Goal: Transaction & Acquisition: Purchase product/service

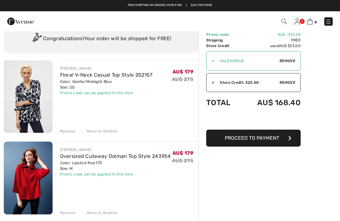
scroll to position [38, 0]
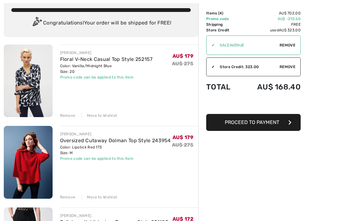
click at [65, 117] on div "Remove" at bounding box center [67, 116] width 15 height 6
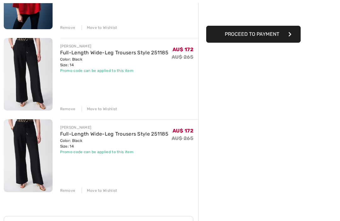
scroll to position [140, 0]
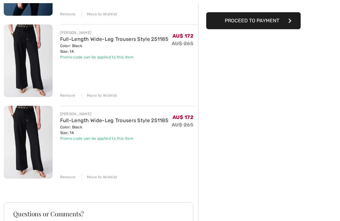
click at [66, 176] on div "Remove" at bounding box center [67, 177] width 15 height 6
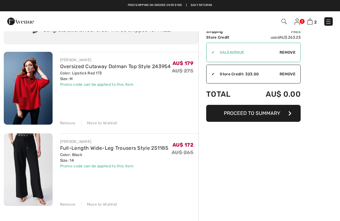
scroll to position [0, 0]
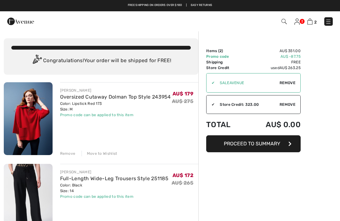
click at [22, 27] on img at bounding box center [20, 21] width 27 height 13
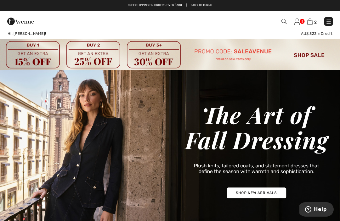
click at [313, 57] on img at bounding box center [170, 54] width 340 height 31
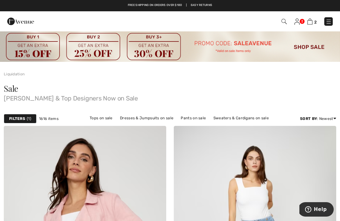
click at [311, 25] on img at bounding box center [309, 22] width 5 height 6
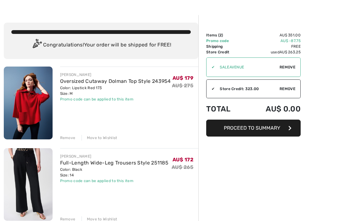
scroll to position [16, 0]
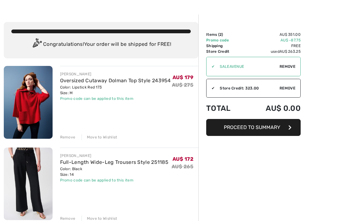
click at [282, 129] on button "Proceed to Summary" at bounding box center [253, 127] width 94 height 17
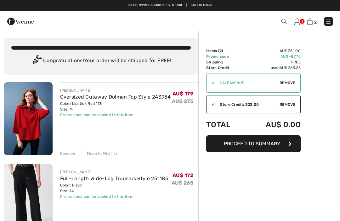
click at [20, 21] on img at bounding box center [20, 21] width 27 height 13
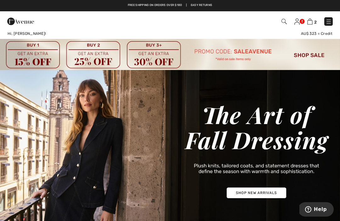
click at [310, 58] on img at bounding box center [170, 54] width 340 height 31
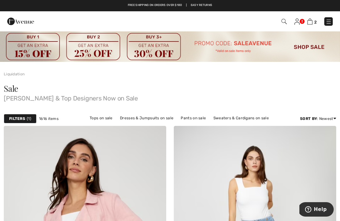
click at [194, 120] on link "Pants on sale" at bounding box center [192, 118] width 31 height 8
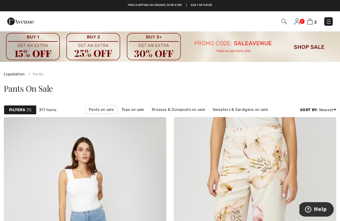
click at [27, 108] on span "1" at bounding box center [29, 110] width 4 height 6
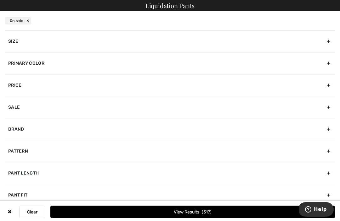
click at [324, 40] on div "Size" at bounding box center [169, 41] width 329 height 22
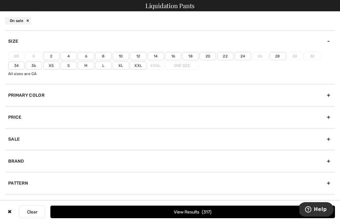
click at [190, 55] on label "18" at bounding box center [190, 56] width 16 height 8
click at [0, 0] on input"] "18" at bounding box center [0, 0] width 0 height 0
click at [325, 162] on div "Brand" at bounding box center [169, 161] width 329 height 22
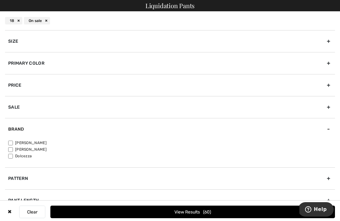
click at [41, 142] on label "[PERSON_NAME]" at bounding box center [171, 143] width 326 height 6
click at [13, 142] on input"] "[PERSON_NAME]" at bounding box center [10, 143] width 5 height 5
checkbox input"] "true"
click at [277, 218] on button "View Results 55" at bounding box center [192, 212] width 284 height 13
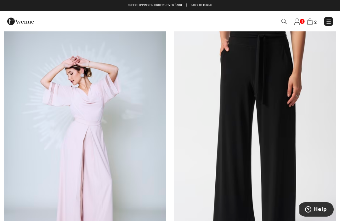
scroll to position [2651, 0]
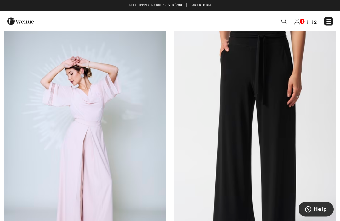
click at [291, 116] on img at bounding box center [255, 144] width 162 height 243
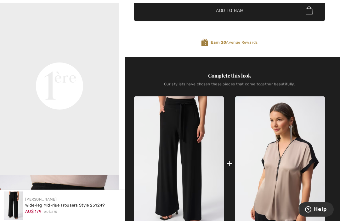
scroll to position [215, 0]
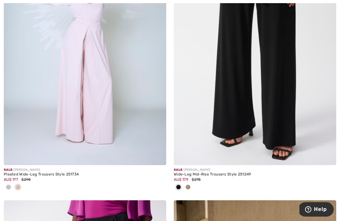
scroll to position [2751, 0]
click at [283, 126] on img at bounding box center [255, 43] width 162 height 243
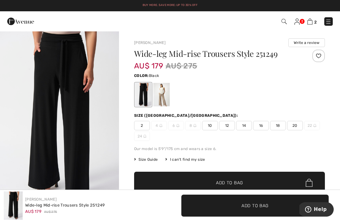
click at [151, 161] on span "Size Guide" at bounding box center [146, 160] width 24 height 6
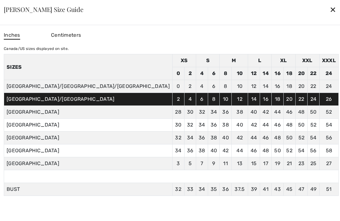
click at [329, 11] on div "✕" at bounding box center [332, 9] width 7 height 13
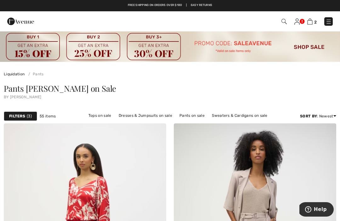
click at [29, 116] on span "3" at bounding box center [29, 116] width 5 height 6
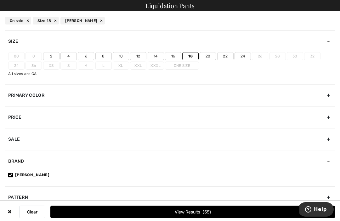
click at [174, 58] on label "16" at bounding box center [173, 56] width 16 height 8
click at [0, 0] on input"] "16" at bounding box center [0, 0] width 0 height 0
click at [230, 215] on button "View Results 70" at bounding box center [192, 212] width 284 height 13
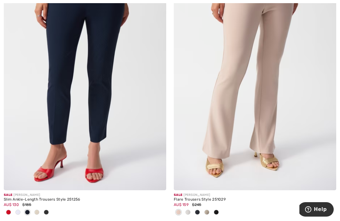
scroll to position [4991, 0]
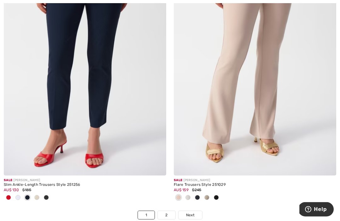
click at [275, 64] on img at bounding box center [255, 54] width 162 height 243
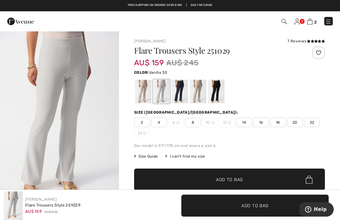
click at [261, 89] on div at bounding box center [229, 92] width 191 height 26
click at [219, 93] on div at bounding box center [216, 92] width 16 height 24
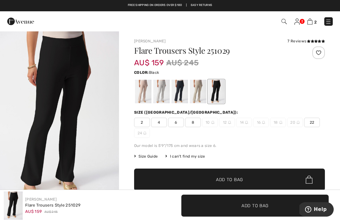
click at [198, 93] on div at bounding box center [198, 92] width 16 height 24
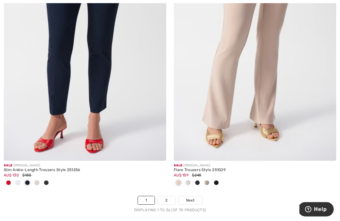
scroll to position [5007, 0]
click at [197, 197] on link "Next" at bounding box center [190, 200] width 24 height 8
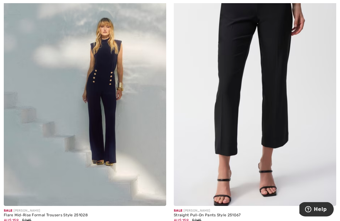
scroll to position [161, 0]
click at [142, 131] on img at bounding box center [85, 84] width 162 height 243
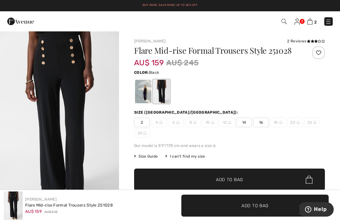
click at [145, 92] on div at bounding box center [143, 92] width 16 height 24
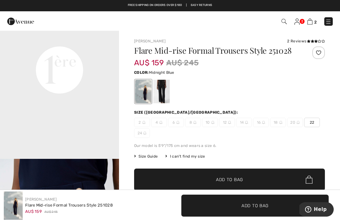
scroll to position [411, 0]
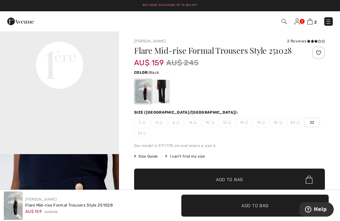
click at [163, 99] on div at bounding box center [161, 92] width 16 height 24
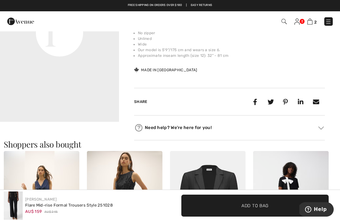
scroll to position [259, 0]
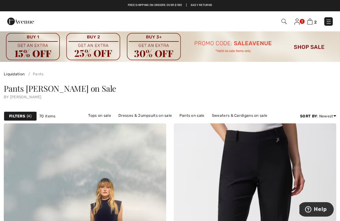
click at [284, 24] on img at bounding box center [283, 21] width 5 height 5
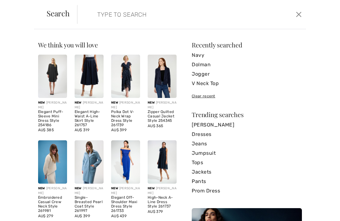
click at [155, 17] on input "search" at bounding box center [167, 14] width 151 height 19
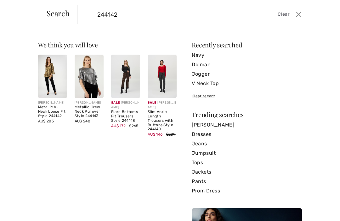
type input "244142"
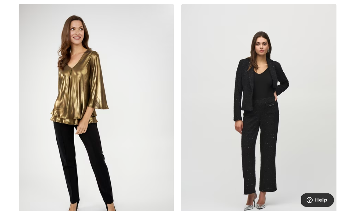
scroll to position [124, 0]
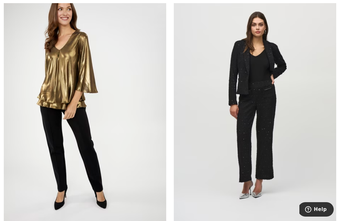
click at [276, 139] on img at bounding box center [255, 104] width 162 height 243
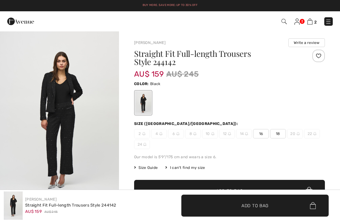
checkbox input "true"
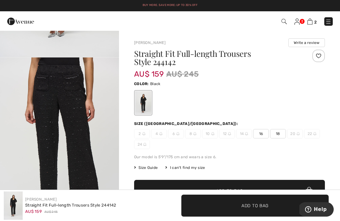
scroll to position [154, 0]
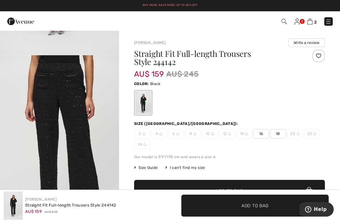
click at [76, 104] on img "2 / 5" at bounding box center [59, 144] width 119 height 178
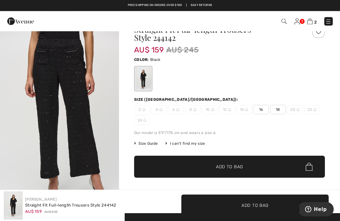
scroll to position [21, 0]
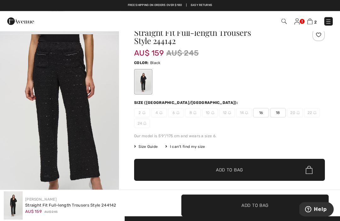
click at [148, 148] on span "Size Guide" at bounding box center [146, 147] width 24 height 6
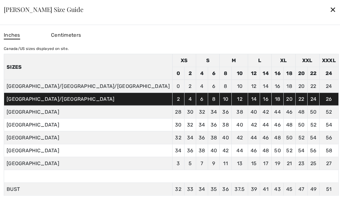
scroll to position [21, 0]
click at [329, 10] on div "✕" at bounding box center [332, 9] width 7 height 13
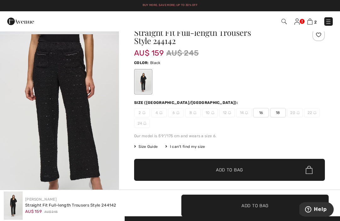
click at [264, 116] on span "16" at bounding box center [261, 112] width 16 height 9
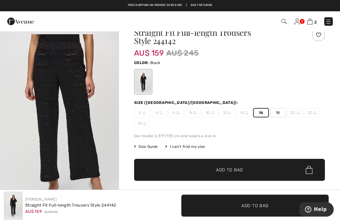
click at [240, 167] on span "Add to Bag" at bounding box center [229, 170] width 27 height 7
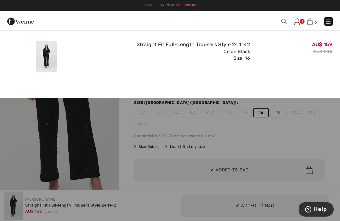
click at [309, 24] on img at bounding box center [309, 22] width 5 height 6
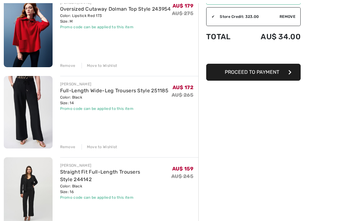
scroll to position [88, 0]
click at [32, 130] on img at bounding box center [28, 112] width 49 height 73
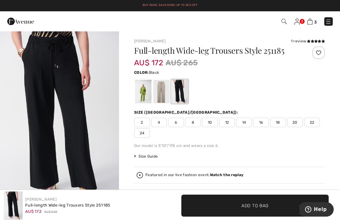
click at [149, 156] on span "Size Guide" at bounding box center [146, 157] width 24 height 6
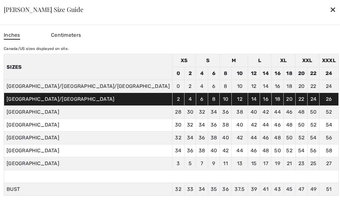
click at [286, 11] on div "[PERSON_NAME] Size Guide ✕" at bounding box center [169, 9] width 347 height 31
click at [329, 10] on div "✕" at bounding box center [332, 9] width 7 height 13
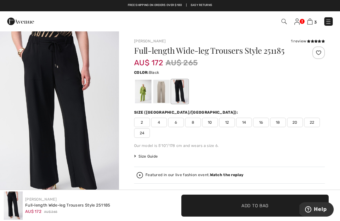
click at [262, 125] on span "16" at bounding box center [261, 122] width 16 height 9
click at [261, 204] on span "Add to Bag" at bounding box center [254, 205] width 27 height 7
click at [310, 23] on img at bounding box center [309, 22] width 5 height 6
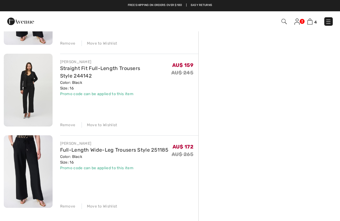
scroll to position [190, 0]
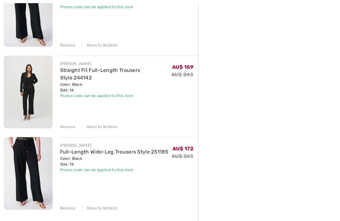
click at [73, 150] on link "Full-Length Wide-Leg Trousers Style 251185" at bounding box center [114, 152] width 108 height 6
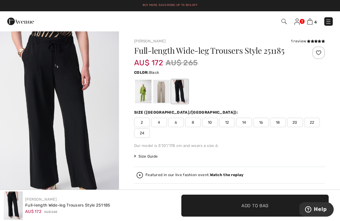
click at [149, 159] on span "Size Guide" at bounding box center [146, 157] width 24 height 6
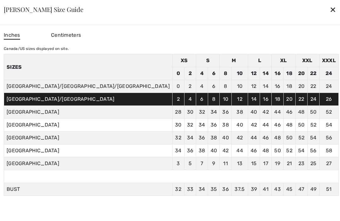
click at [329, 12] on div "✕" at bounding box center [332, 9] width 7 height 13
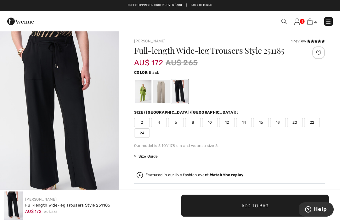
click at [153, 158] on span "Size Guide" at bounding box center [146, 157] width 24 height 6
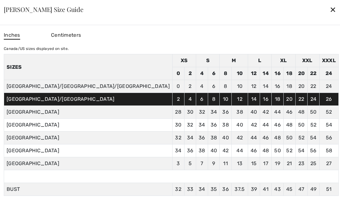
click at [329, 10] on div "✕" at bounding box center [332, 9] width 7 height 13
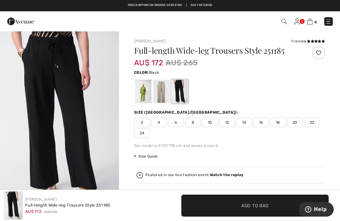
click at [245, 128] on div "2 4 6 8 10 12 14 16 18 20 22 24" at bounding box center [229, 128] width 191 height 20
click at [150, 159] on span "Size Guide" at bounding box center [146, 157] width 24 height 6
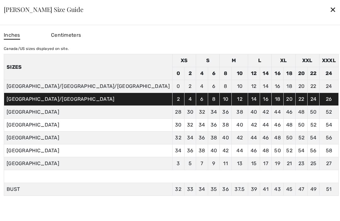
click at [196, 158] on td "7" at bounding box center [202, 164] width 12 height 13
click at [329, 11] on div "✕" at bounding box center [332, 9] width 7 height 13
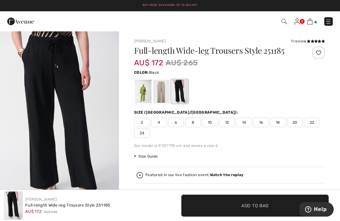
click at [244, 126] on span "14" at bounding box center [244, 122] width 16 height 9
click at [308, 22] on img at bounding box center [309, 22] width 5 height 6
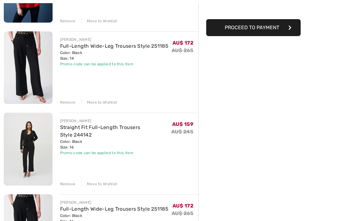
scroll to position [141, 0]
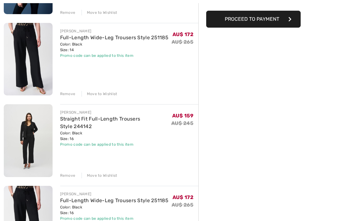
click at [65, 175] on div "Remove" at bounding box center [67, 176] width 15 height 6
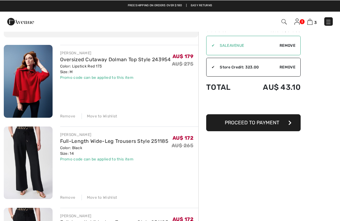
scroll to position [37, 0]
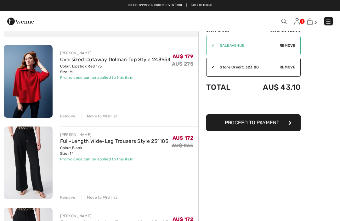
click at [271, 124] on span "Proceed to Payment" at bounding box center [251, 123] width 54 height 6
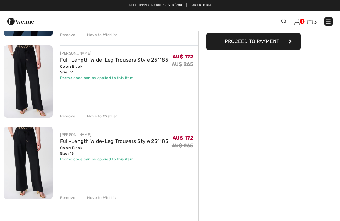
scroll to position [119, 0]
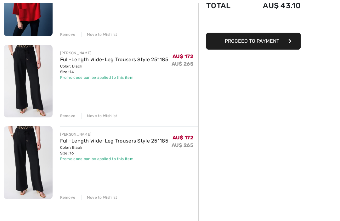
click at [28, 156] on img at bounding box center [28, 162] width 49 height 73
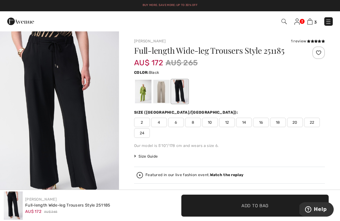
click at [307, 25] on img at bounding box center [309, 22] width 5 height 6
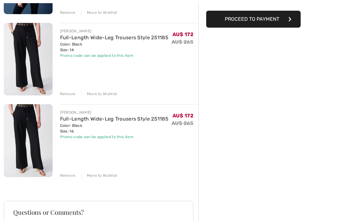
scroll to position [155, 0]
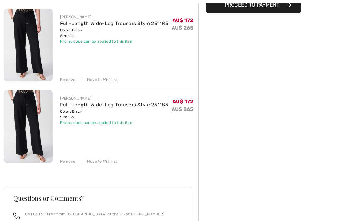
click at [66, 163] on div "Remove" at bounding box center [67, 162] width 15 height 6
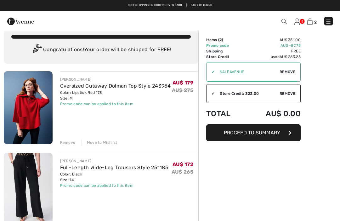
scroll to position [0, 0]
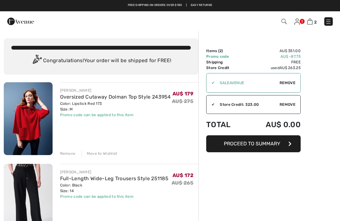
click at [283, 22] on img at bounding box center [283, 21] width 5 height 5
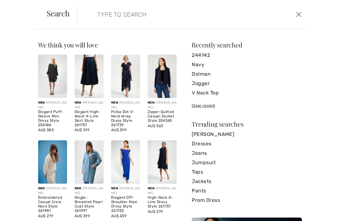
click at [130, 10] on input "search" at bounding box center [167, 14] width 151 height 19
click at [202, 57] on link "244142" at bounding box center [246, 55] width 110 height 9
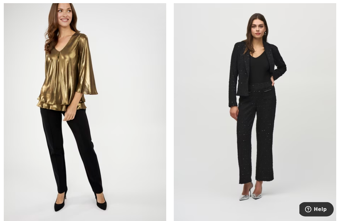
scroll to position [135, 0]
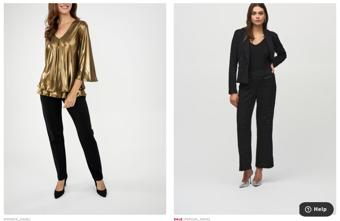
click at [270, 143] on img at bounding box center [255, 93] width 162 height 243
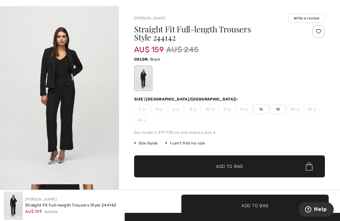
click at [259, 113] on span "16" at bounding box center [261, 109] width 16 height 9
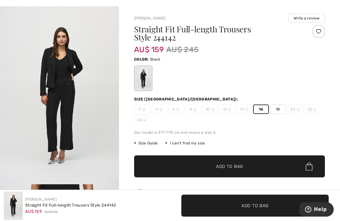
click at [239, 166] on span "Add to Bag" at bounding box center [229, 166] width 27 height 7
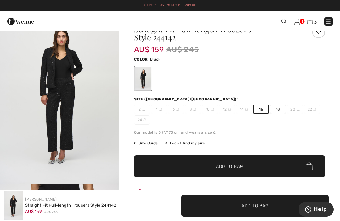
click at [310, 22] on img at bounding box center [309, 22] width 5 height 6
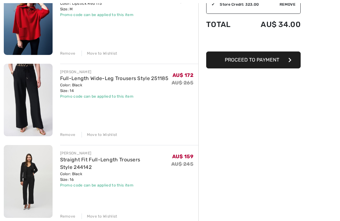
scroll to position [101, 0]
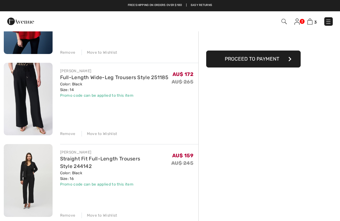
click at [299, 20] on img at bounding box center [296, 22] width 5 height 6
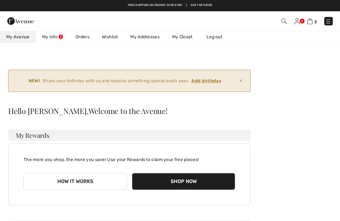
click at [310, 23] on img at bounding box center [309, 21] width 5 height 6
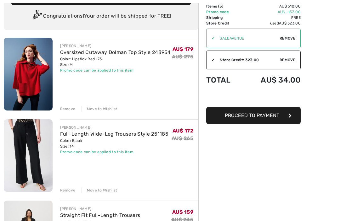
scroll to position [52, 0]
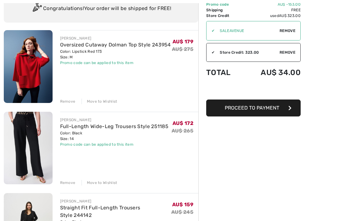
click at [43, 151] on img at bounding box center [28, 148] width 49 height 73
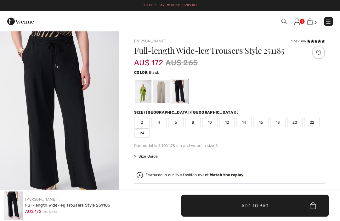
click at [141, 93] on div at bounding box center [143, 92] width 16 height 24
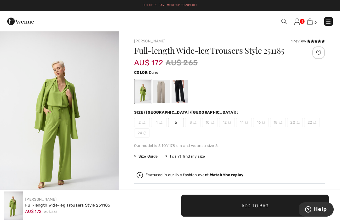
click at [162, 97] on div at bounding box center [161, 92] width 16 height 24
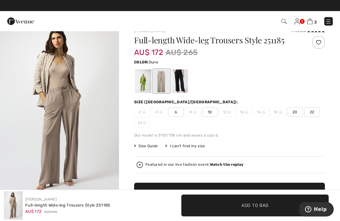
scroll to position [10, 0]
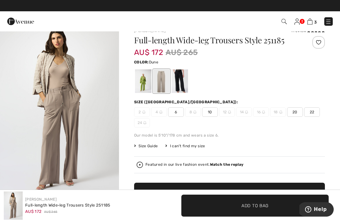
click at [180, 83] on div at bounding box center [179, 81] width 16 height 24
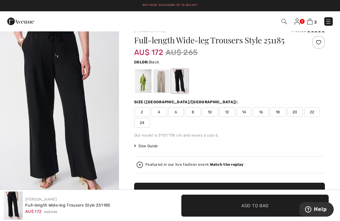
click at [312, 20] on img at bounding box center [309, 22] width 5 height 6
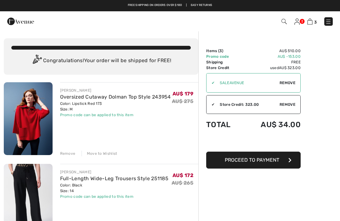
click at [270, 164] on button "Proceed to Payment" at bounding box center [253, 160] width 94 height 17
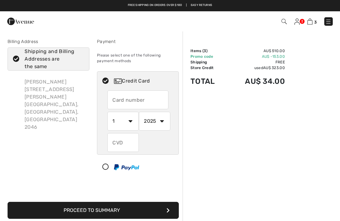
click at [128, 106] on input "text" at bounding box center [137, 100] width 61 height 19
radio input "true"
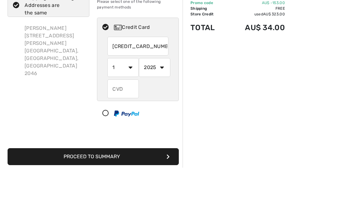
type input "4303306474349690"
click at [130, 112] on select "1 2 3 4 5 6 7 8 9 10 11 12" at bounding box center [122, 121] width 31 height 19
radio input "true"
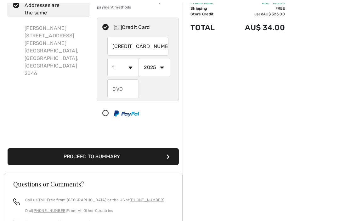
select select "6"
click at [163, 69] on select "2025 2026 2027 2028 2029 2030 2031 2032 2033 2034 2035" at bounding box center [154, 67] width 31 height 19
radio input "true"
select select "2027"
click at [127, 89] on input "text" at bounding box center [122, 89] width 31 height 19
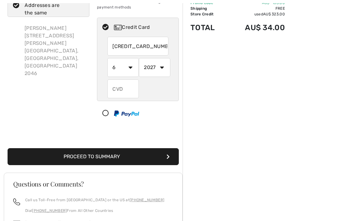
radio input "true"
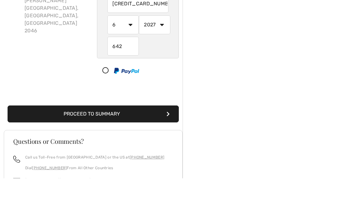
scroll to position [97, 0]
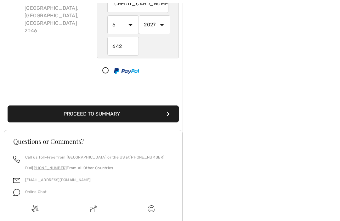
type input "642"
click at [153, 114] on button "Proceed to Summary" at bounding box center [93, 114] width 171 height 17
click at [167, 116] on icon "submit" at bounding box center [167, 114] width 3 height 5
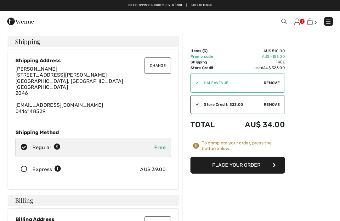
click at [269, 166] on button "Place Your Order" at bounding box center [237, 165] width 94 height 17
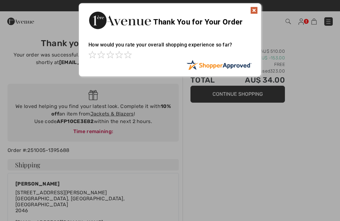
click at [253, 11] on img at bounding box center [254, 11] width 8 height 8
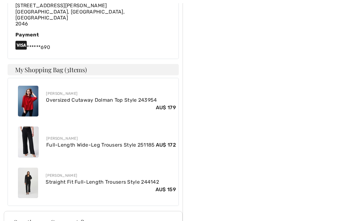
scroll to position [297, 0]
click at [31, 171] on img at bounding box center [28, 183] width 20 height 30
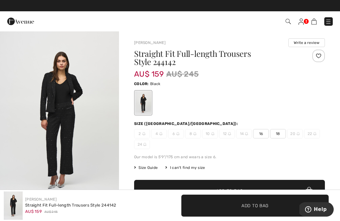
click at [302, 24] on img at bounding box center [300, 22] width 5 height 6
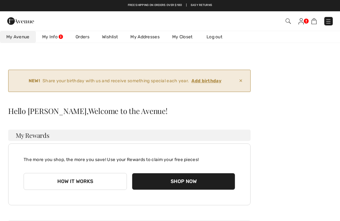
click at [84, 38] on link "Orders" at bounding box center [82, 37] width 26 height 12
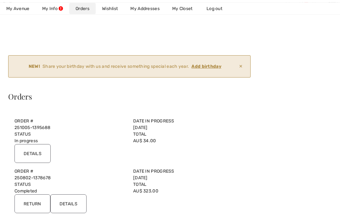
scroll to position [35, 0]
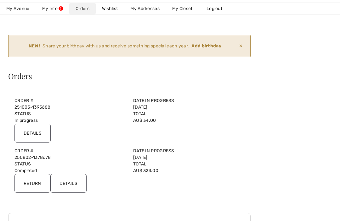
click at [33, 134] on input "Details" at bounding box center [32, 133] width 36 height 19
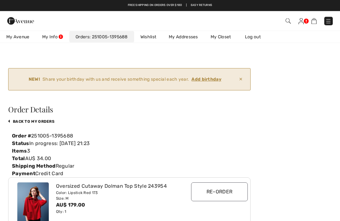
scroll to position [0, 0]
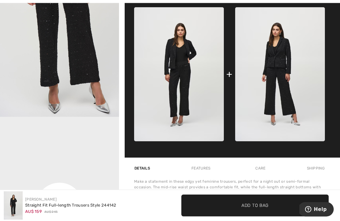
scroll to position [281, 0]
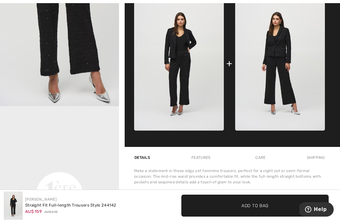
click at [176, 74] on img at bounding box center [179, 64] width 90 height 134
click at [192, 102] on img at bounding box center [179, 64] width 90 height 134
click at [185, 65] on img at bounding box center [179, 64] width 90 height 134
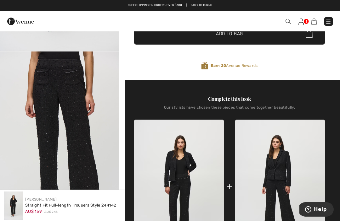
scroll to position [157, 0]
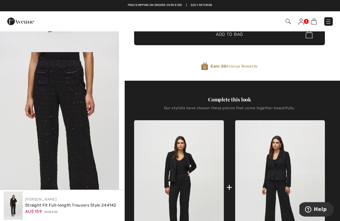
click at [301, 19] on img at bounding box center [300, 22] width 5 height 6
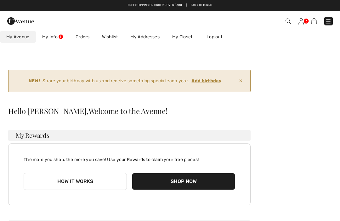
click at [84, 39] on link "Orders" at bounding box center [82, 37] width 26 height 12
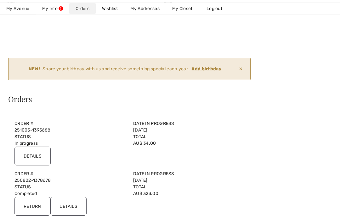
scroll to position [19, 0]
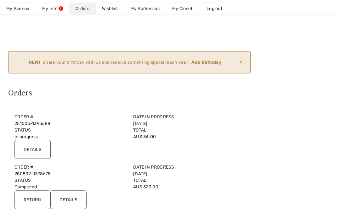
click at [33, 150] on input "Details" at bounding box center [32, 149] width 36 height 19
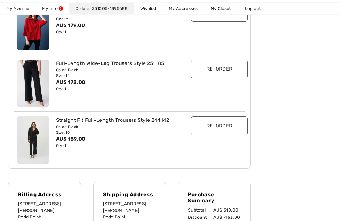
scroll to position [197, 0]
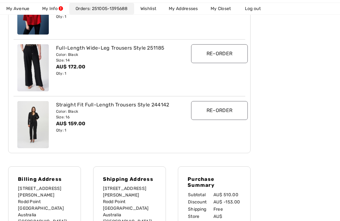
click at [34, 130] on img at bounding box center [32, 124] width 31 height 47
click at [32, 128] on img at bounding box center [32, 124] width 31 height 47
click at [39, 130] on img at bounding box center [32, 124] width 31 height 47
click at [69, 114] on div "Size: 16" at bounding box center [119, 117] width 127 height 6
click at [98, 106] on div "Straight Fit Full-Length Trousers Style 244142" at bounding box center [119, 105] width 127 height 8
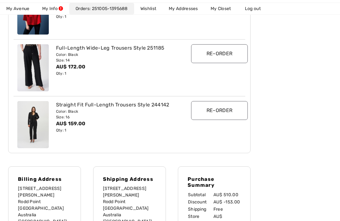
click at [131, 108] on div "Straight Fit Full-Length Trousers Style 244142" at bounding box center [119, 105] width 127 height 8
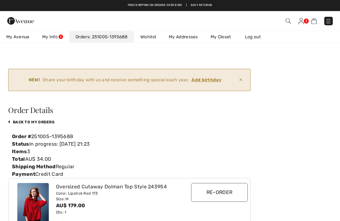
scroll to position [0, 0]
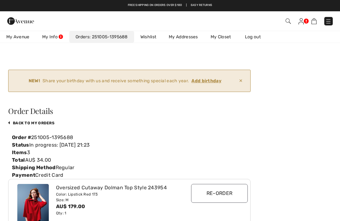
click at [284, 23] on span at bounding box center [287, 21] width 6 height 8
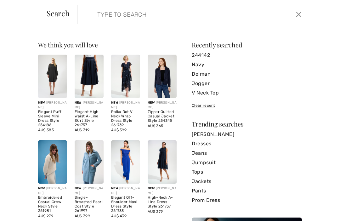
click at [204, 58] on link "244142" at bounding box center [246, 55] width 110 height 9
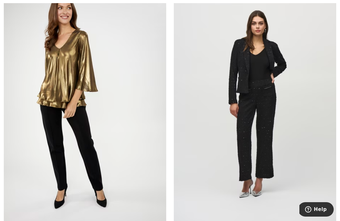
click at [283, 159] on img at bounding box center [255, 103] width 162 height 243
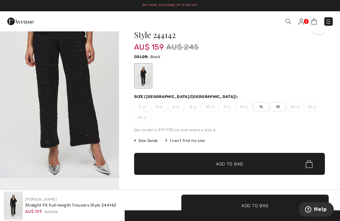
scroll to position [25, 0]
